Goal: Transaction & Acquisition: Obtain resource

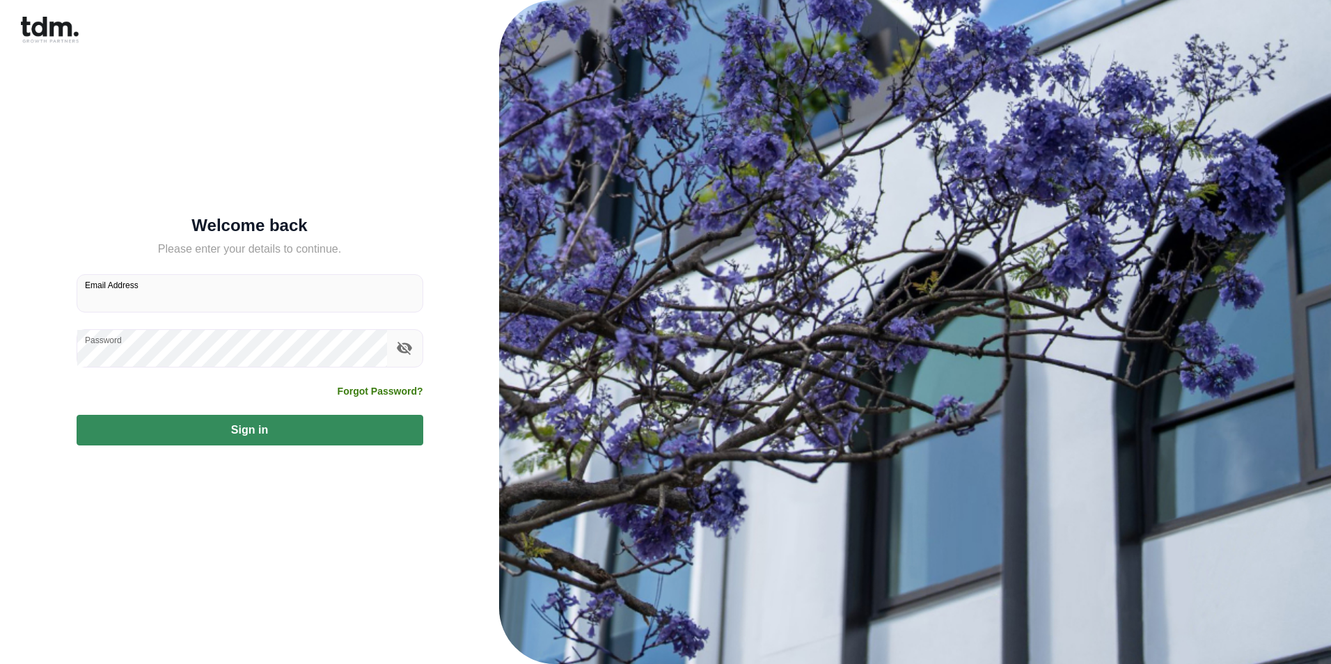
click at [239, 304] on input "Email Address" at bounding box center [249, 293] width 345 height 37
type input "**********"
click at [168, 427] on button "Sign in" at bounding box center [250, 430] width 347 height 31
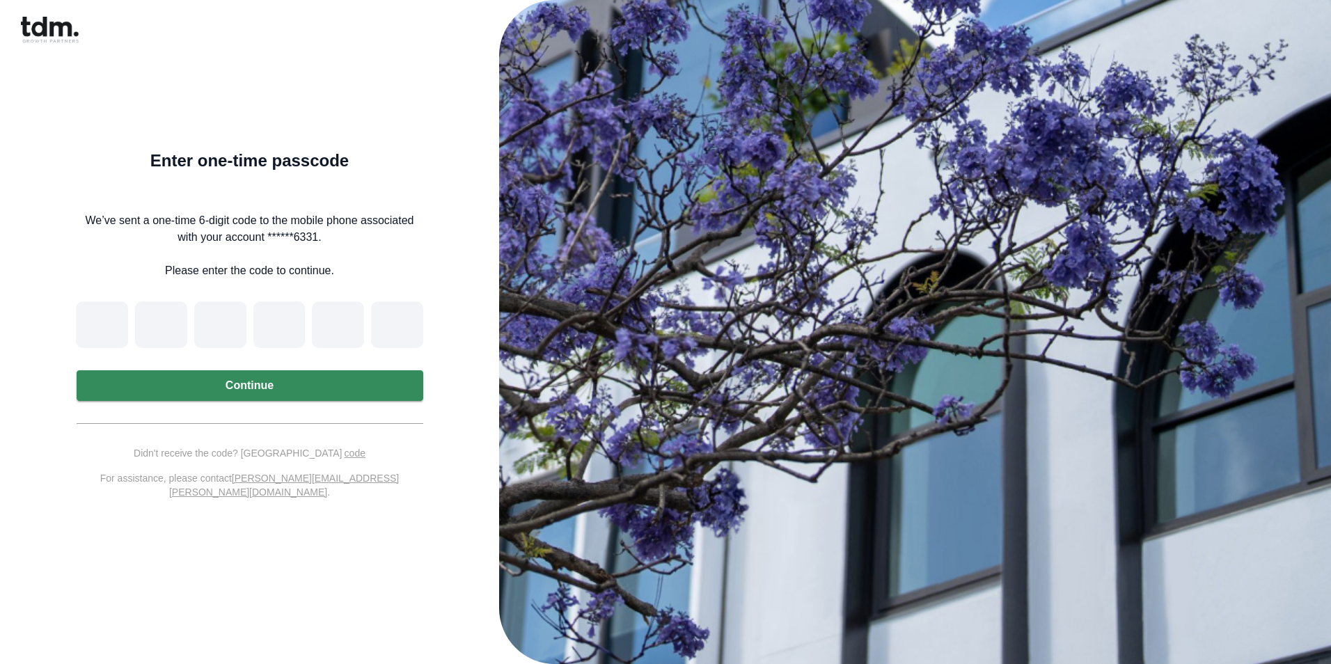
type input "*"
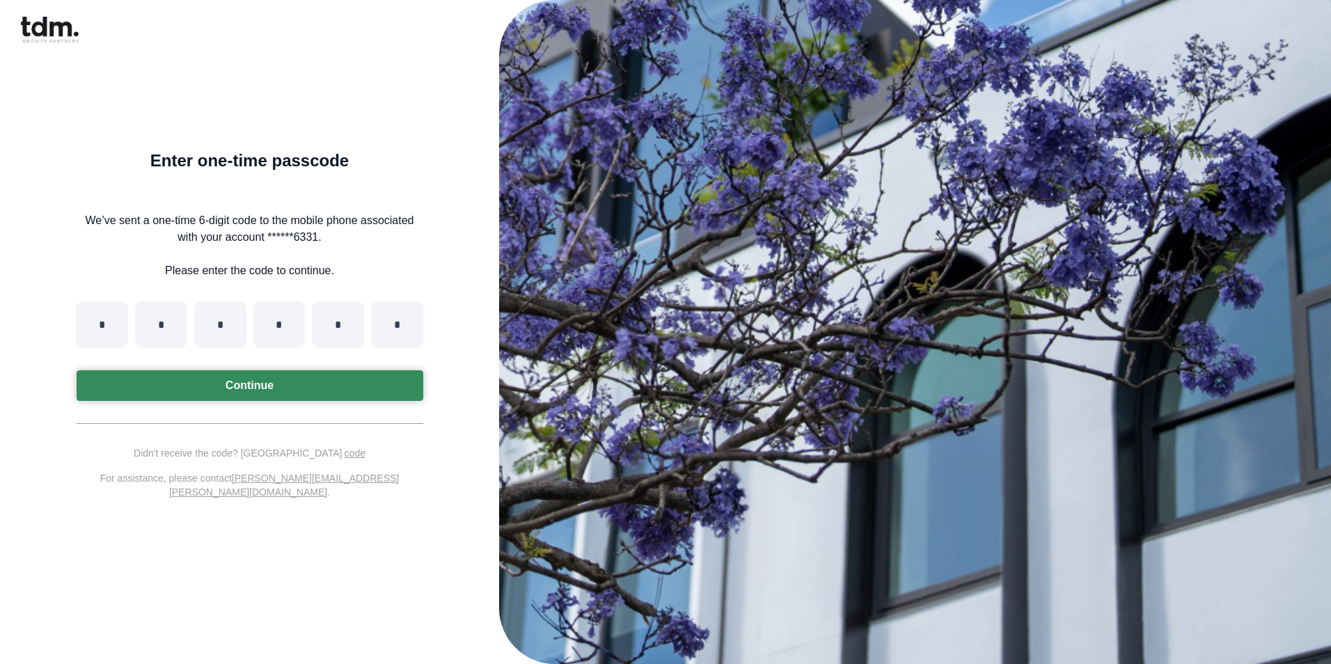
type input "*"
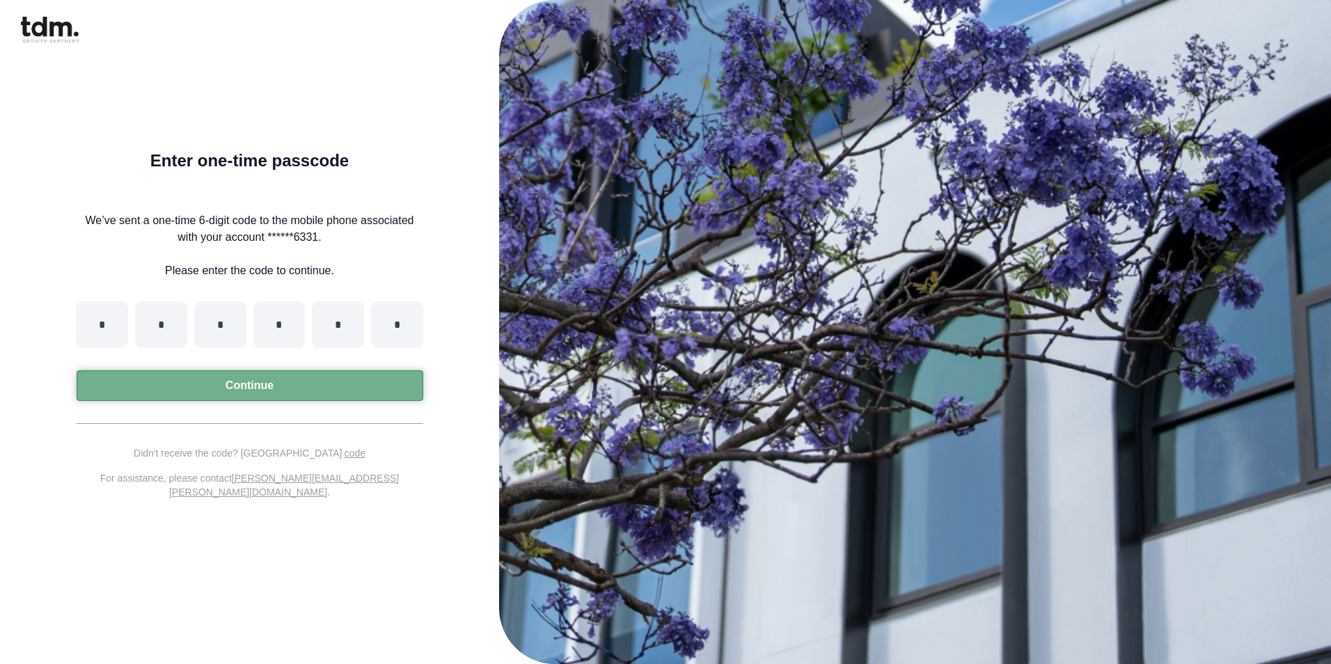
click at [108, 397] on button "Continue" at bounding box center [250, 385] width 347 height 31
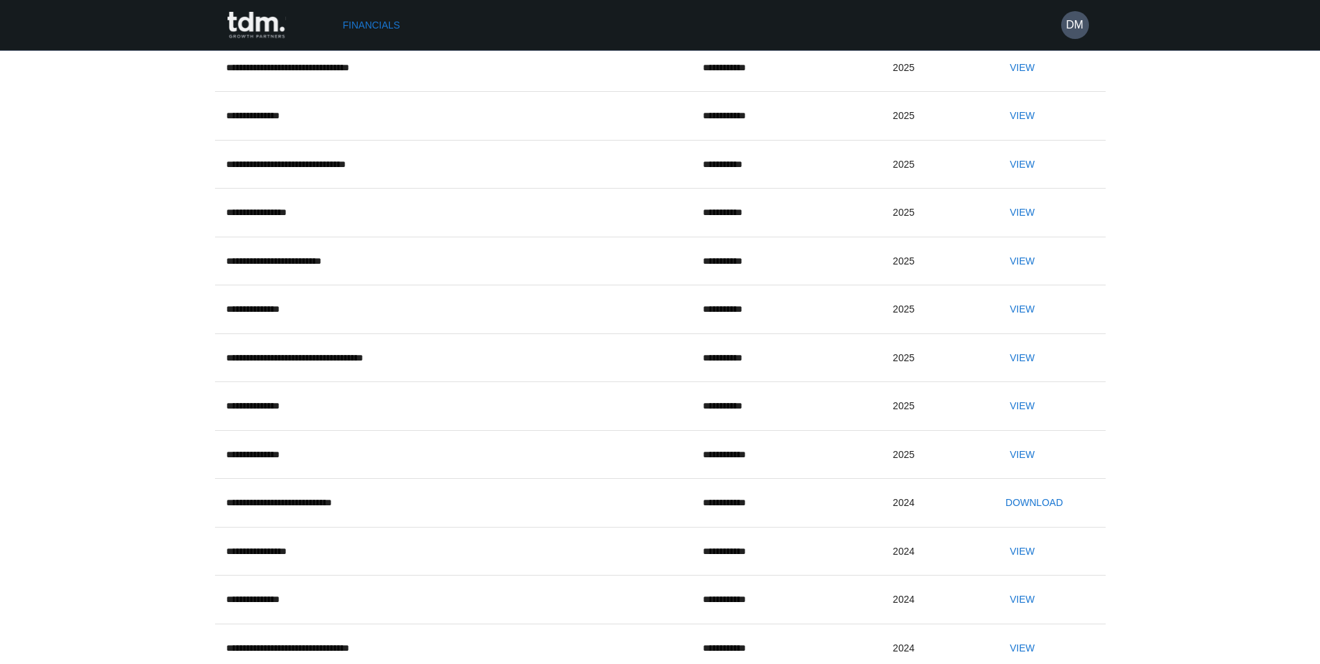
scroll to position [70, 0]
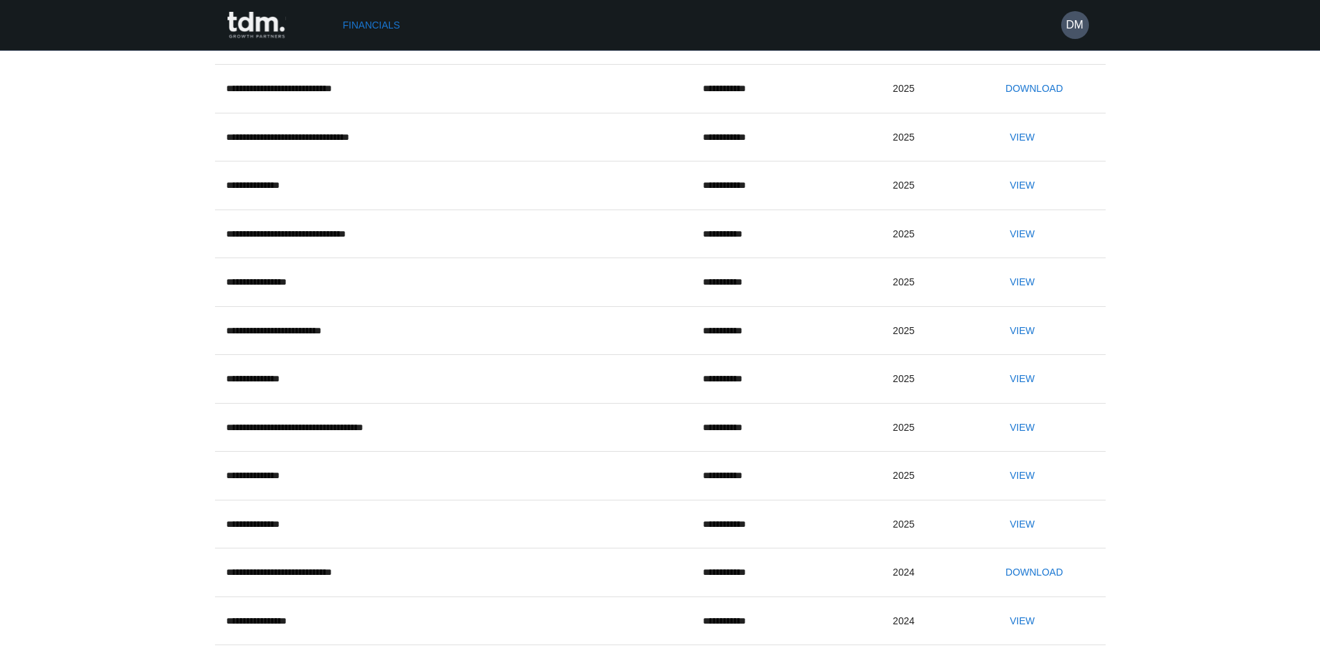
click at [1046, 102] on button "Download" at bounding box center [1034, 89] width 68 height 26
